Goal: Communication & Community: Ask a question

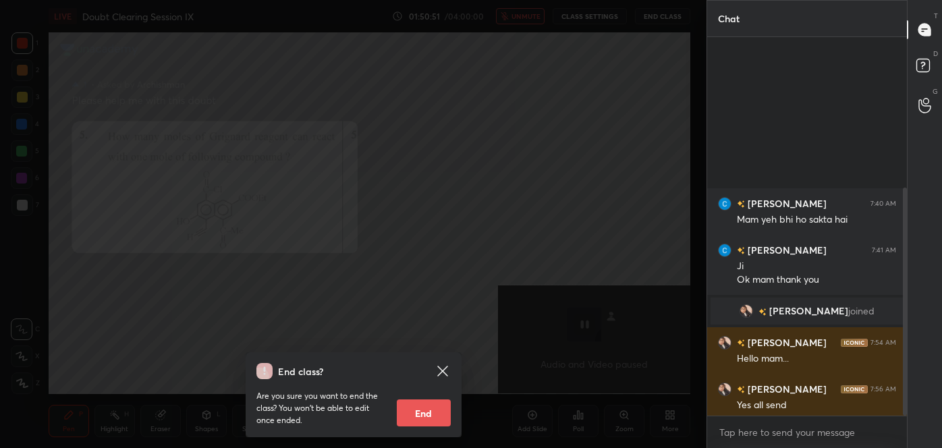
scroll to position [262, 196]
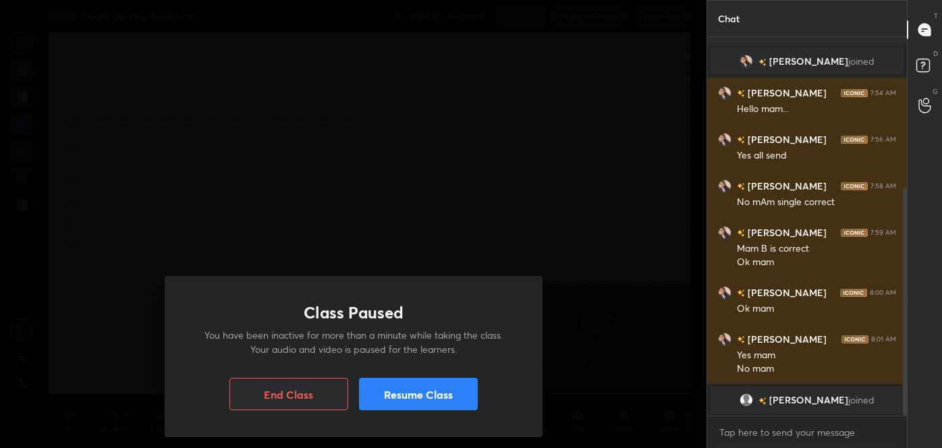
click at [408, 393] on button "Resume Class" at bounding box center [418, 394] width 119 height 32
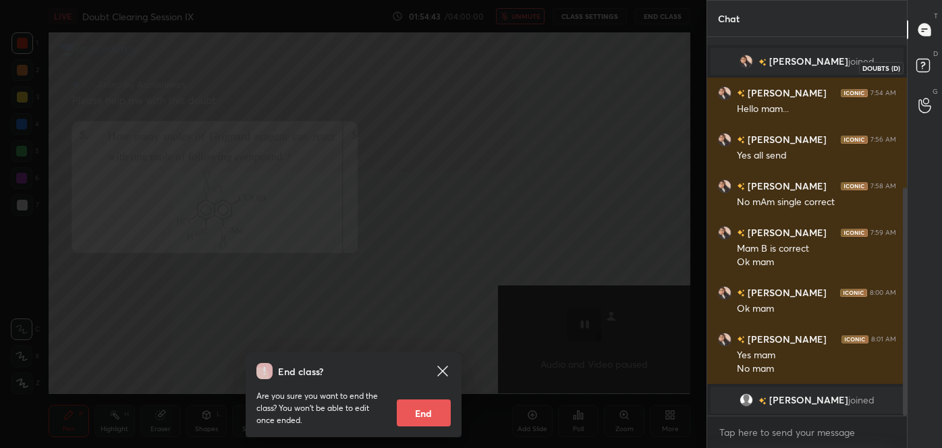
click at [922, 74] on icon at bounding box center [925, 67] width 24 height 24
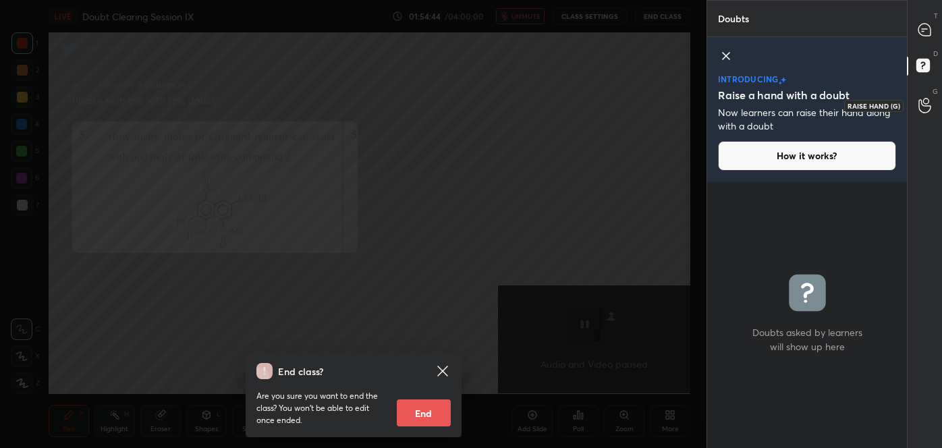
click at [922, 101] on icon at bounding box center [924, 105] width 12 height 13
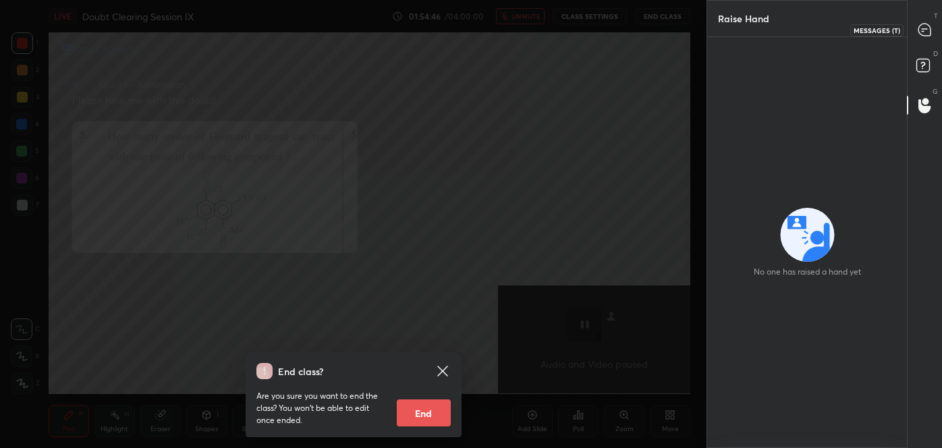
click at [922, 38] on div at bounding box center [924, 30] width 27 height 24
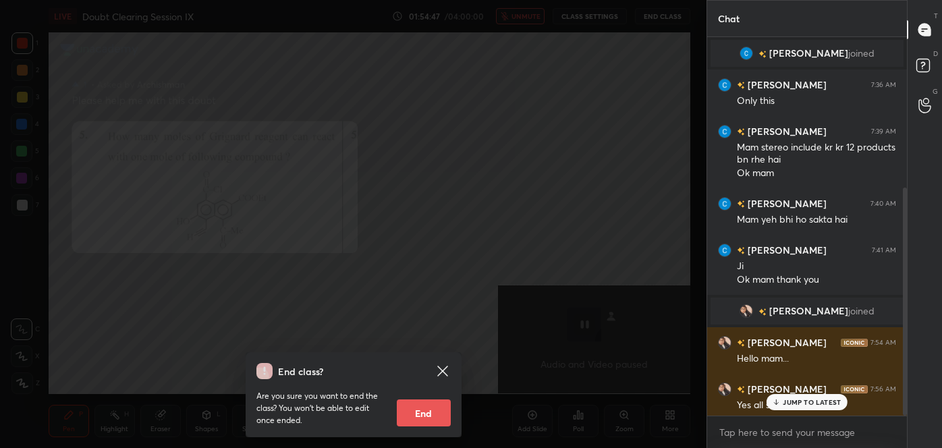
scroll to position [374, 196]
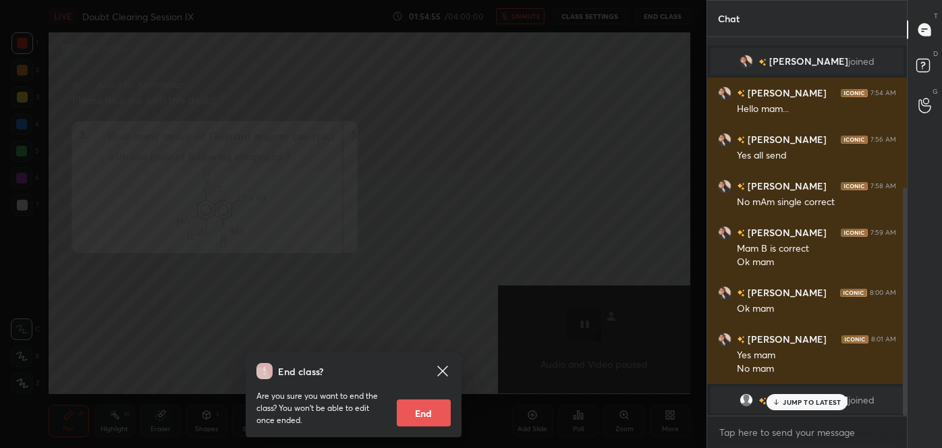
click at [781, 399] on icon at bounding box center [776, 402] width 9 height 8
click at [934, 111] on div at bounding box center [924, 105] width 27 height 24
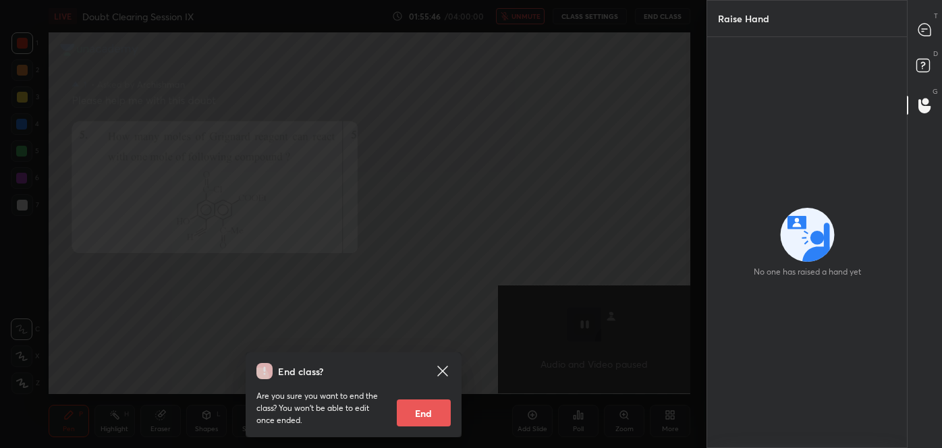
click at [919, 51] on div "D Doubts (D)" at bounding box center [924, 68] width 34 height 38
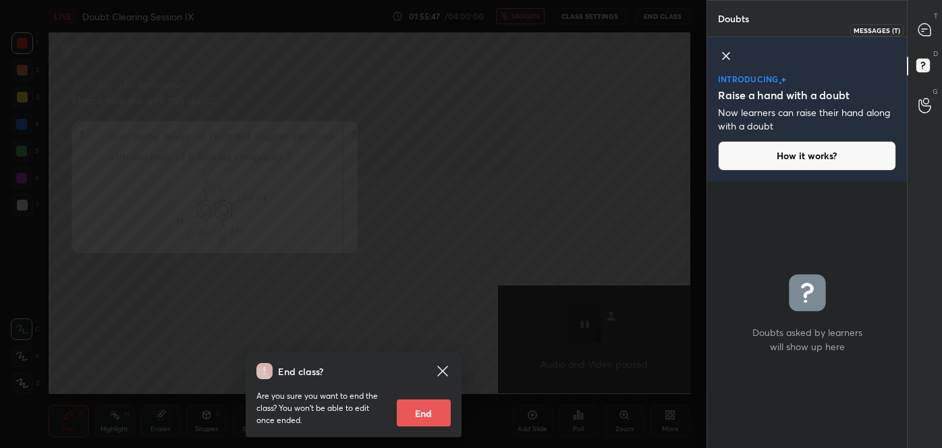
click at [922, 34] on icon at bounding box center [924, 30] width 12 height 12
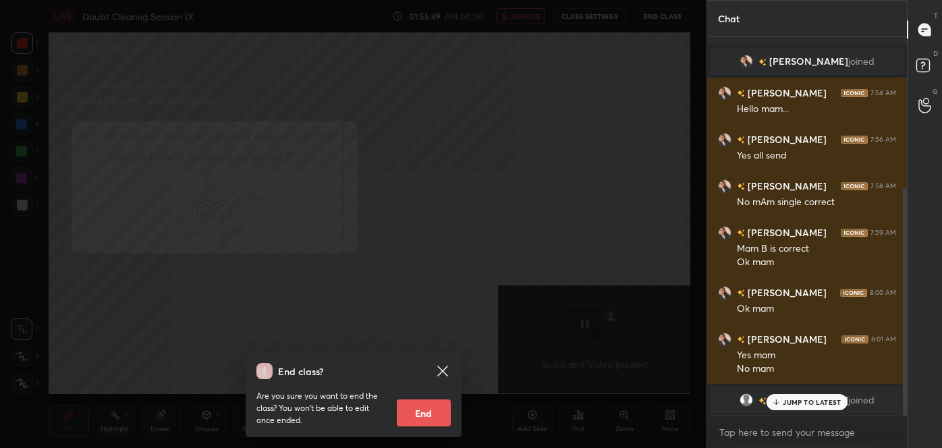
click at [785, 398] on p "JUMP TO LATEST" at bounding box center [812, 402] width 58 height 8
click at [781, 441] on textarea at bounding box center [807, 433] width 178 height 22
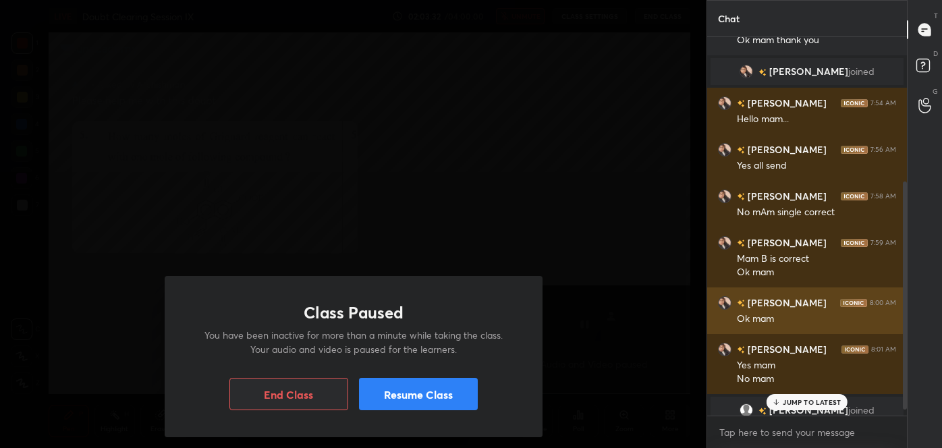
scroll to position [239, 0]
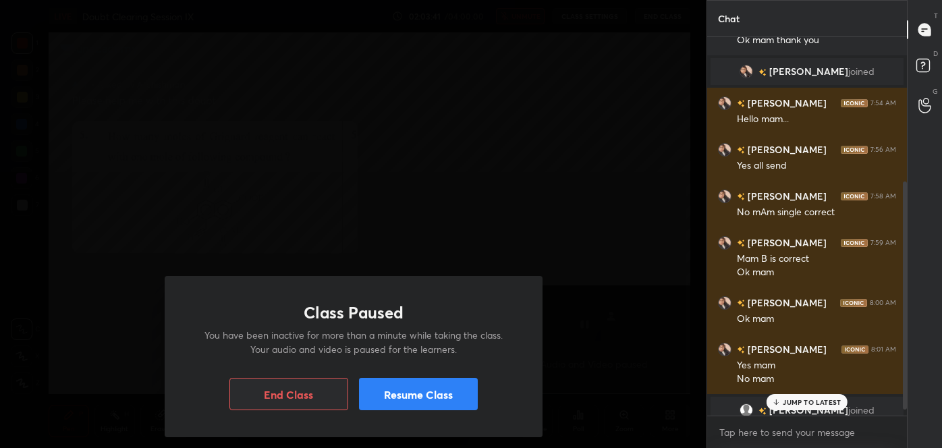
click at [793, 403] on p "JUMP TO LATEST" at bounding box center [812, 402] width 58 height 8
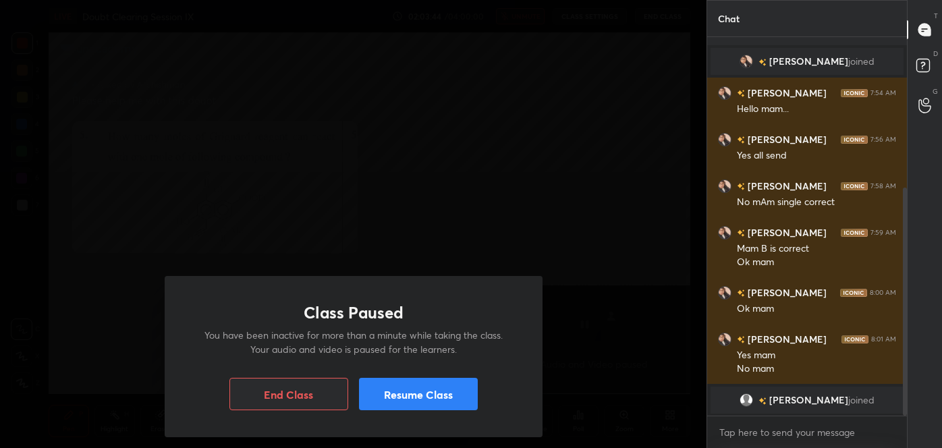
click at [419, 395] on button "Resume Class" at bounding box center [418, 394] width 119 height 32
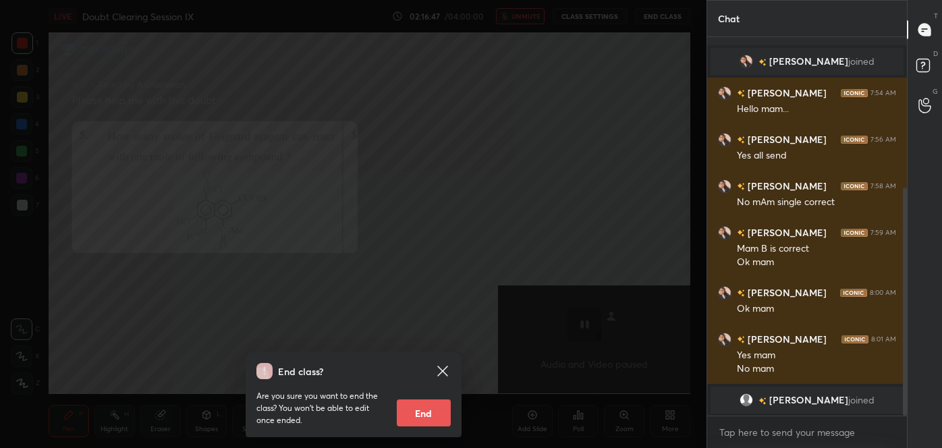
drag, startPoint x: 419, startPoint y: 395, endPoint x: 603, endPoint y: 456, distance: 193.9
click at [603, 0] on html "1 2 3 4 5 6 7 C X Z C X Z E E Erase all H H LIVE Doubt Clearing Session IX 02:1…" at bounding box center [471, 0] width 942 height 0
click at [924, 105] on icon at bounding box center [924, 105] width 12 height 13
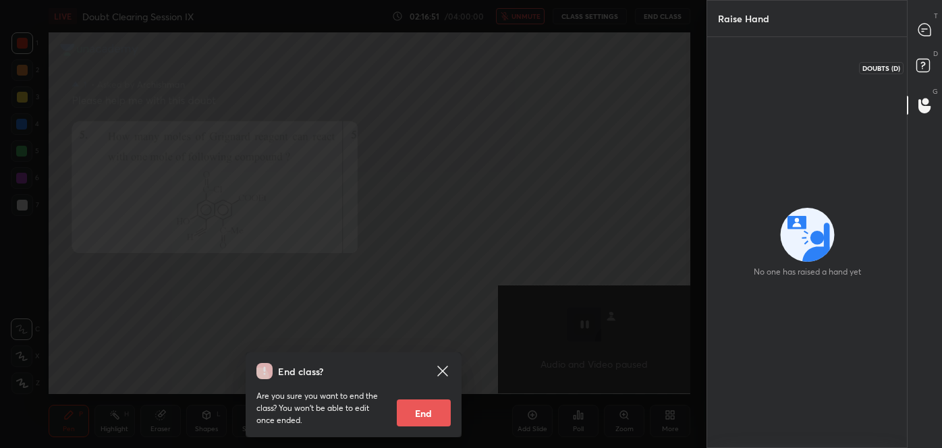
click at [924, 77] on icon at bounding box center [925, 67] width 24 height 24
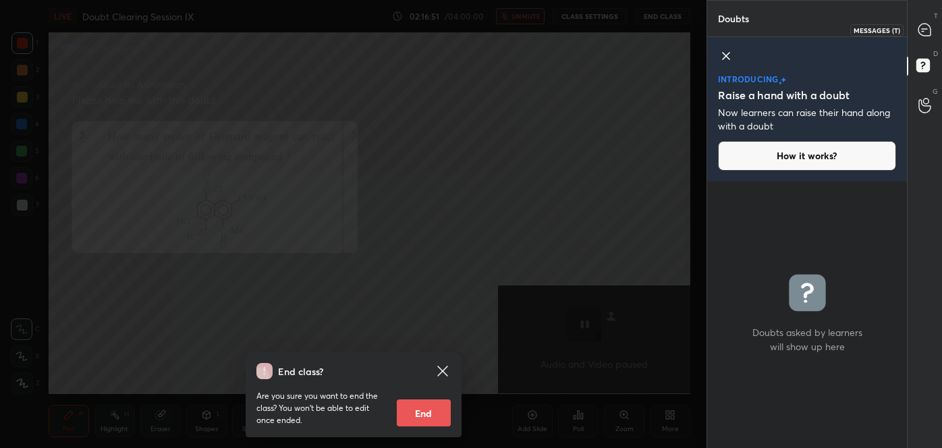
click at [917, 20] on div at bounding box center [924, 30] width 27 height 24
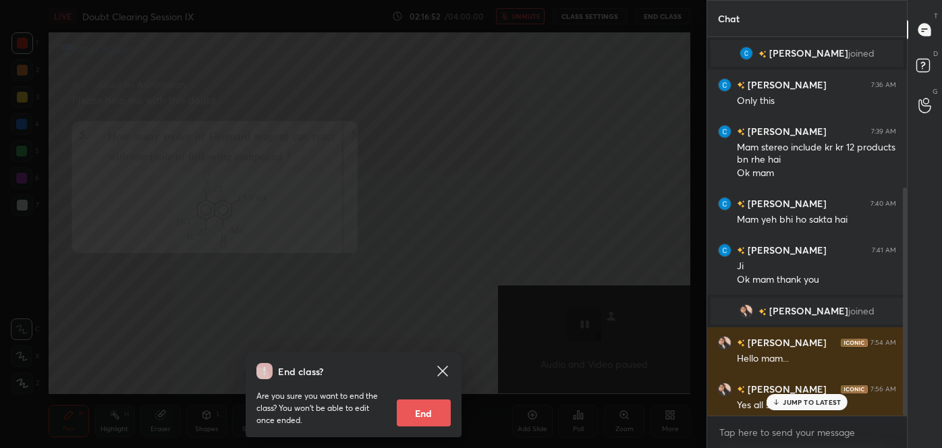
scroll to position [374, 196]
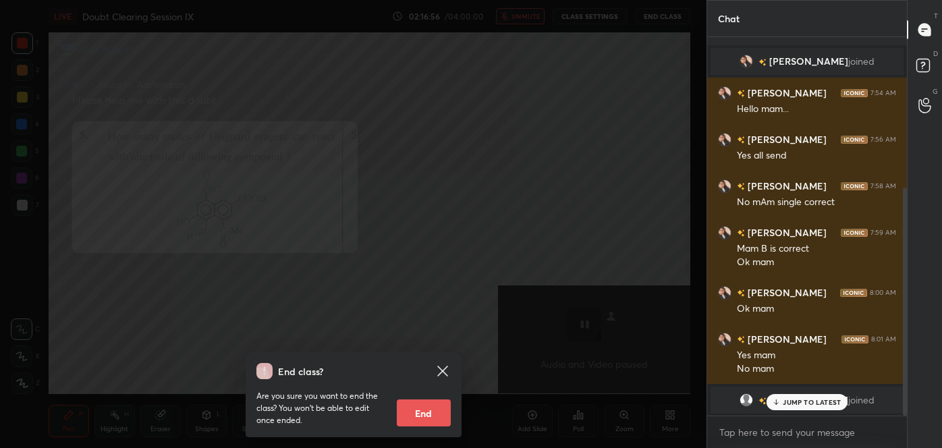
click at [828, 395] on div "JUMP TO LATEST" at bounding box center [806, 402] width 81 height 16
click at [928, 49] on div "D Doubts (D)" at bounding box center [924, 68] width 34 height 38
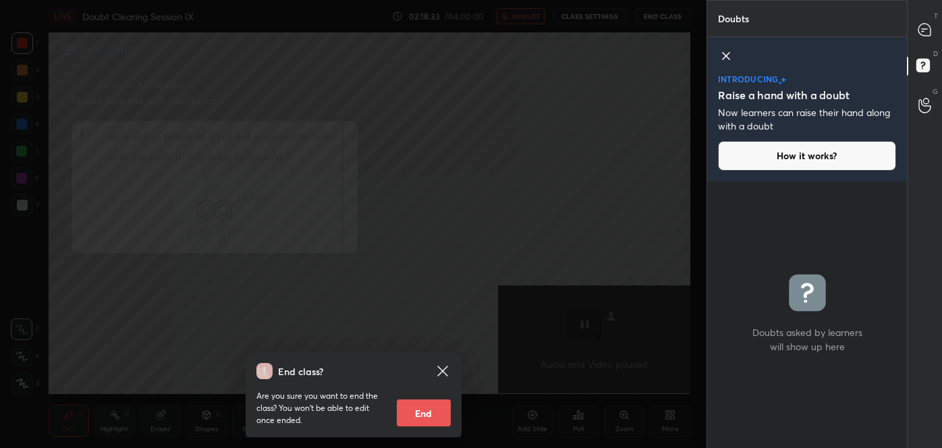
click at [923, 119] on div "G Raise Hand (G)" at bounding box center [924, 105] width 34 height 38
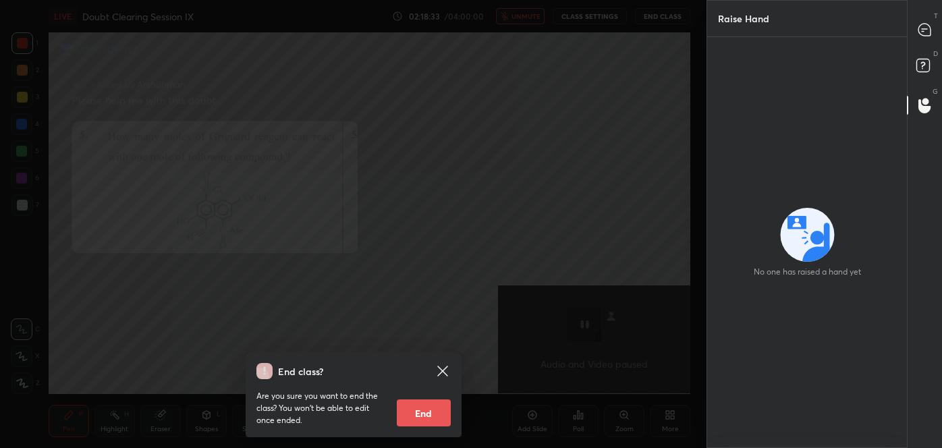
click at [920, 84] on div "D Doubts (D)" at bounding box center [924, 68] width 34 height 38
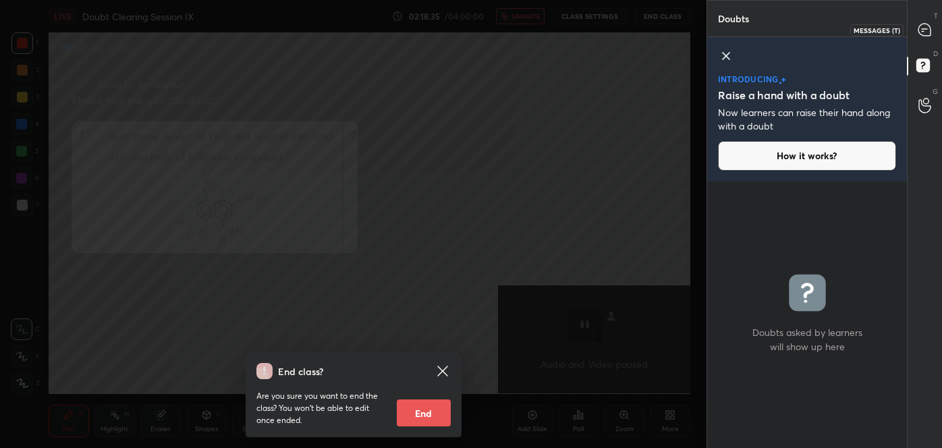
drag, startPoint x: 923, startPoint y: 54, endPoint x: 932, endPoint y: 16, distance: 38.8
click at [932, 16] on div "T Messages (T) D Doubts (D) G Raise Hand (G)" at bounding box center [924, 224] width 35 height 448
click at [932, 16] on div "T Messages (T)" at bounding box center [924, 30] width 34 height 38
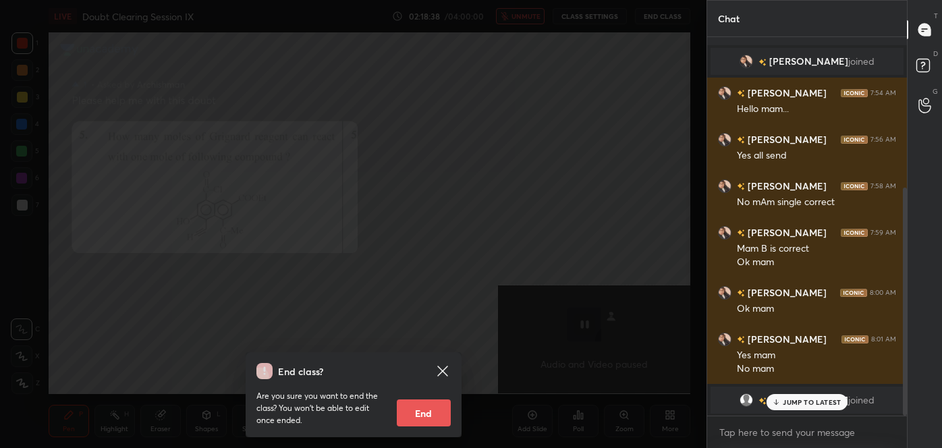
click at [804, 405] on p "JUMP TO LATEST" at bounding box center [812, 402] width 58 height 8
click at [934, 105] on div at bounding box center [924, 105] width 27 height 24
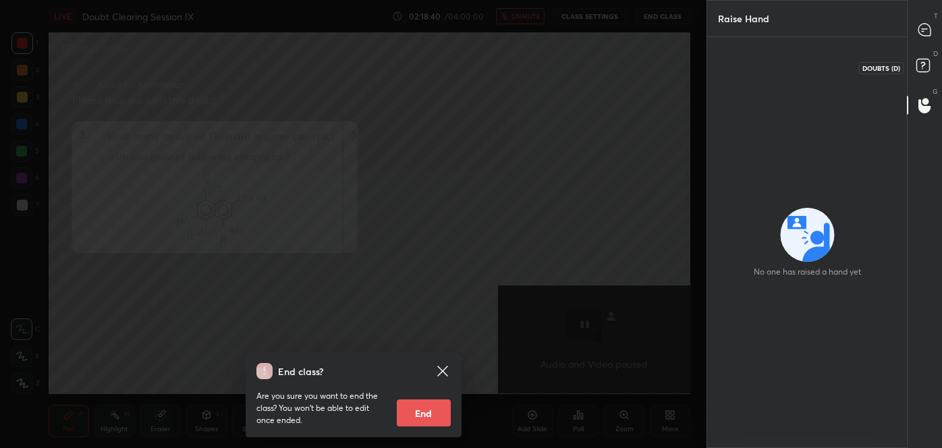
click at [922, 78] on icon at bounding box center [925, 67] width 24 height 24
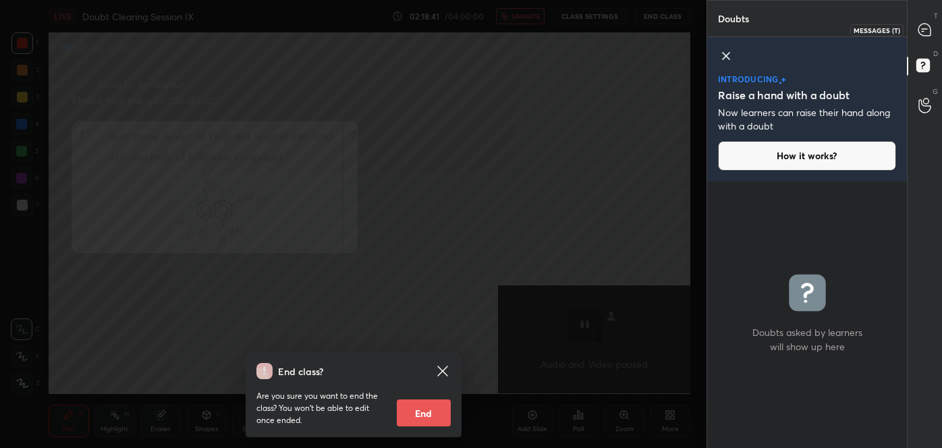
click at [915, 39] on div at bounding box center [924, 30] width 27 height 24
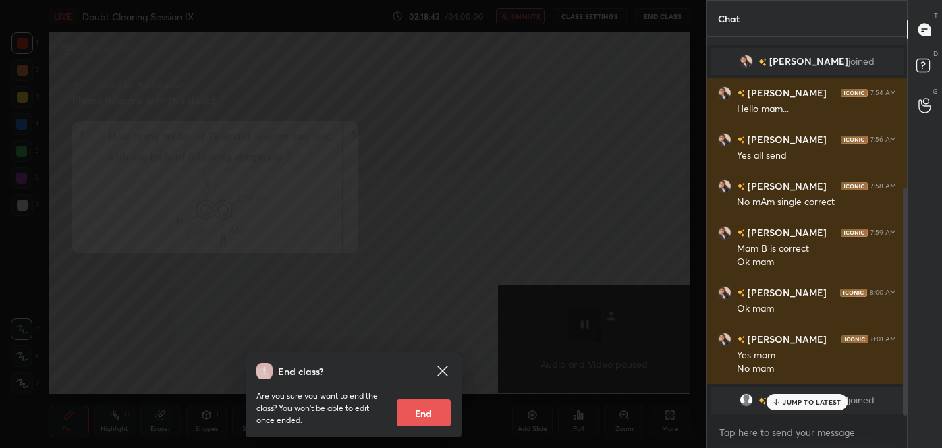
click at [826, 405] on p "JUMP TO LATEST" at bounding box center [812, 402] width 58 height 8
